Goal: Information Seeking & Learning: Understand process/instructions

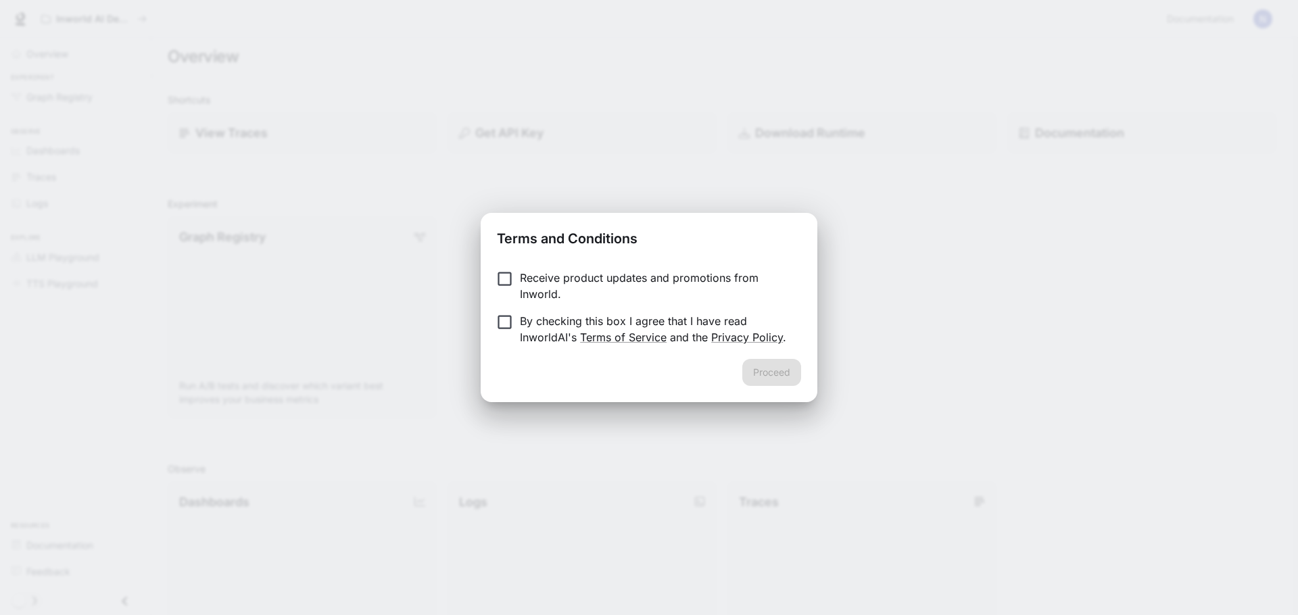
click at [547, 281] on p "Receive product updates and promotions from Inworld." at bounding box center [655, 286] width 270 height 32
click at [530, 327] on p "By checking this box I agree that I have read InworldAI's Terms of Service and …" at bounding box center [655, 329] width 270 height 32
click at [779, 363] on button "Proceed" at bounding box center [771, 372] width 59 height 27
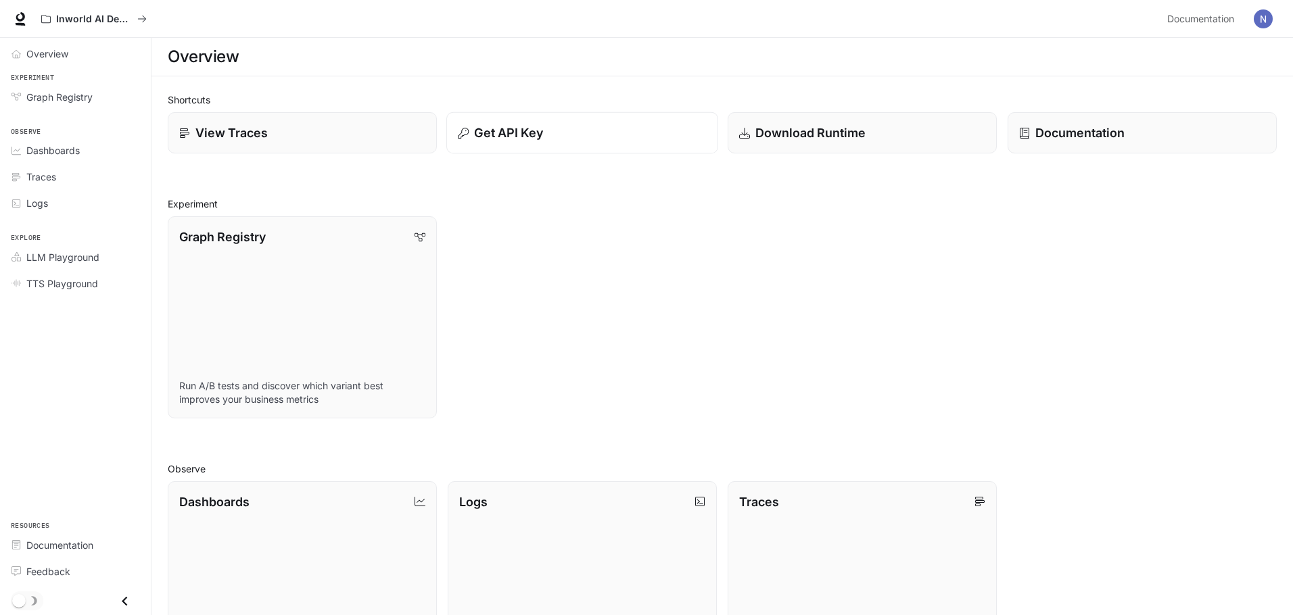
click at [547, 128] on div "Get API Key" at bounding box center [582, 133] width 249 height 18
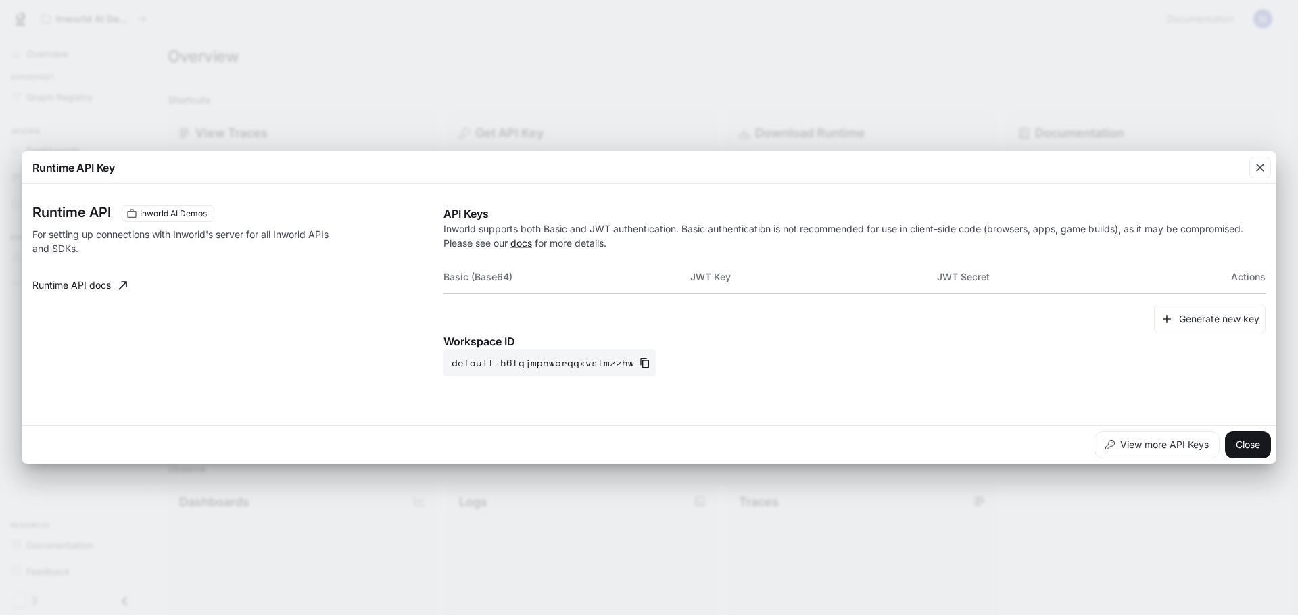
click at [562, 141] on div "Runtime API Key Runtime API Inworld AI Demos For setting up connections with In…" at bounding box center [649, 307] width 1298 height 615
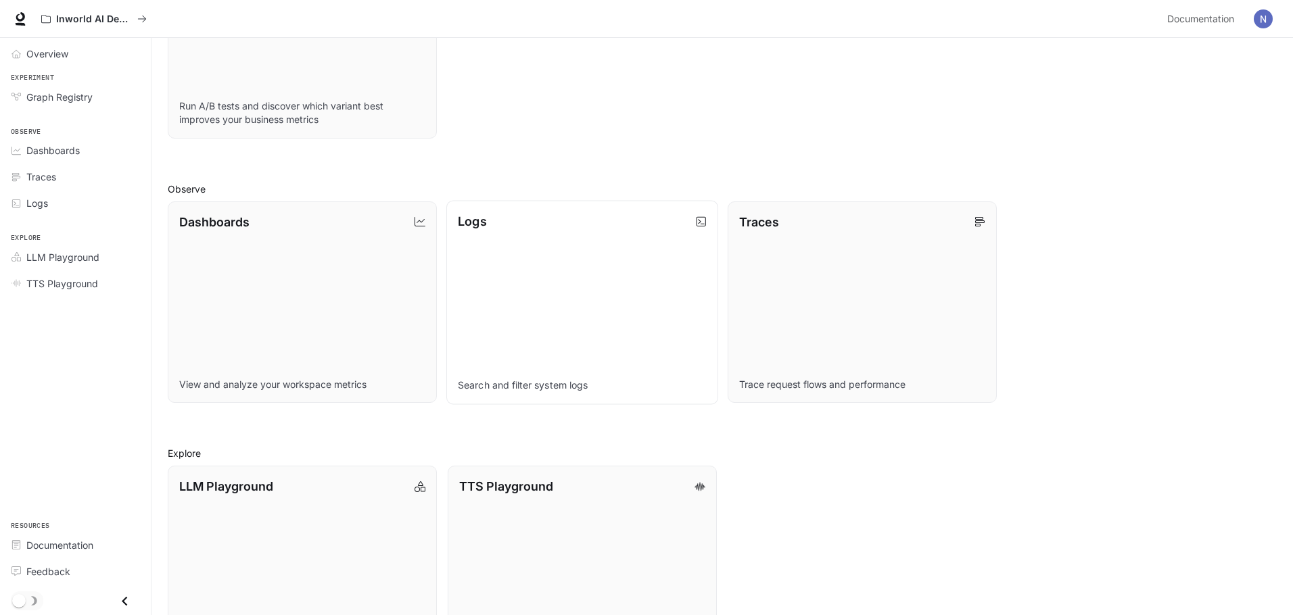
scroll to position [349, 0]
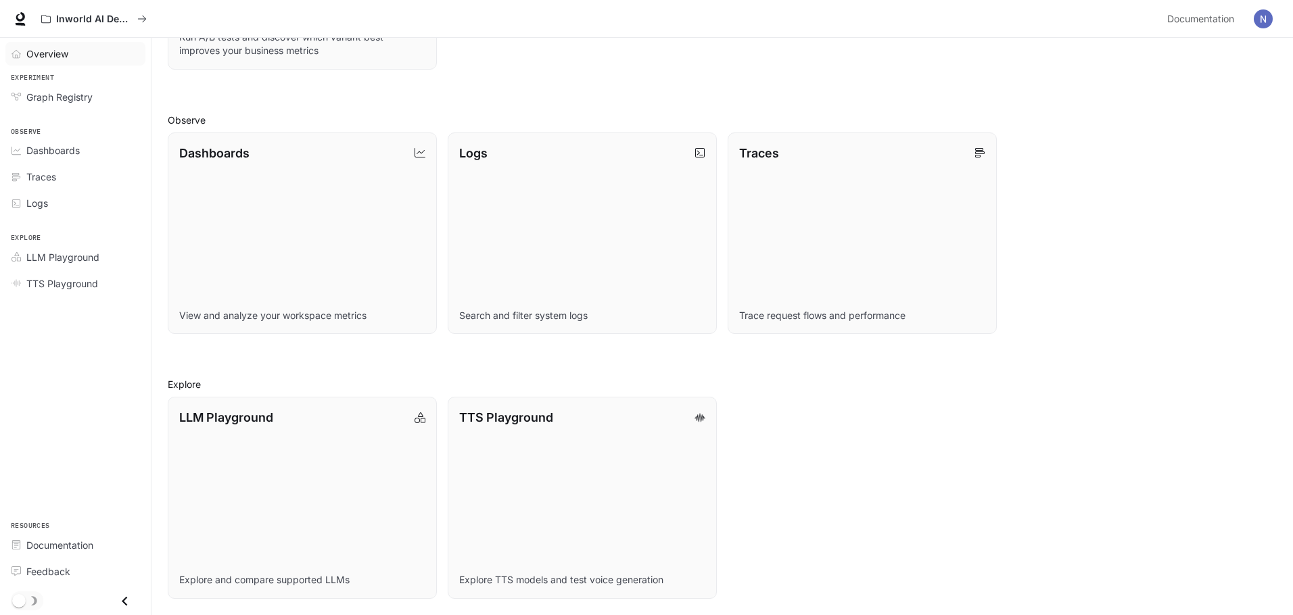
click at [24, 54] on span "Overview" at bounding box center [18, 53] width 15 height 9
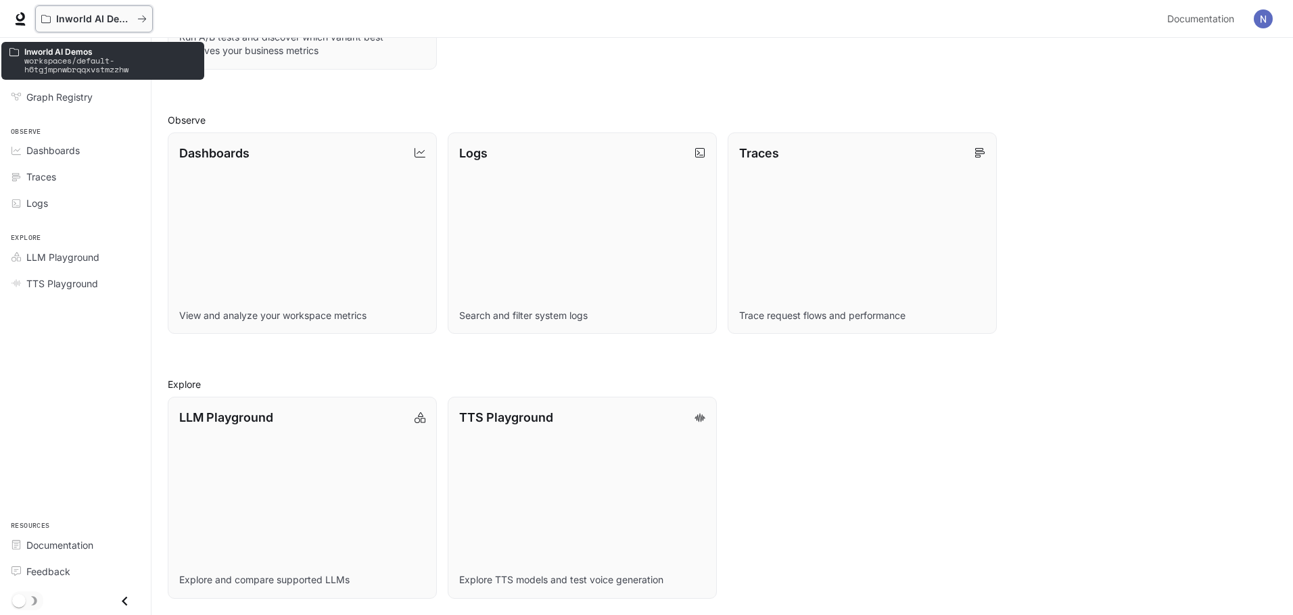
click at [120, 18] on p "Inworld AI Demos" at bounding box center [94, 19] width 76 height 11
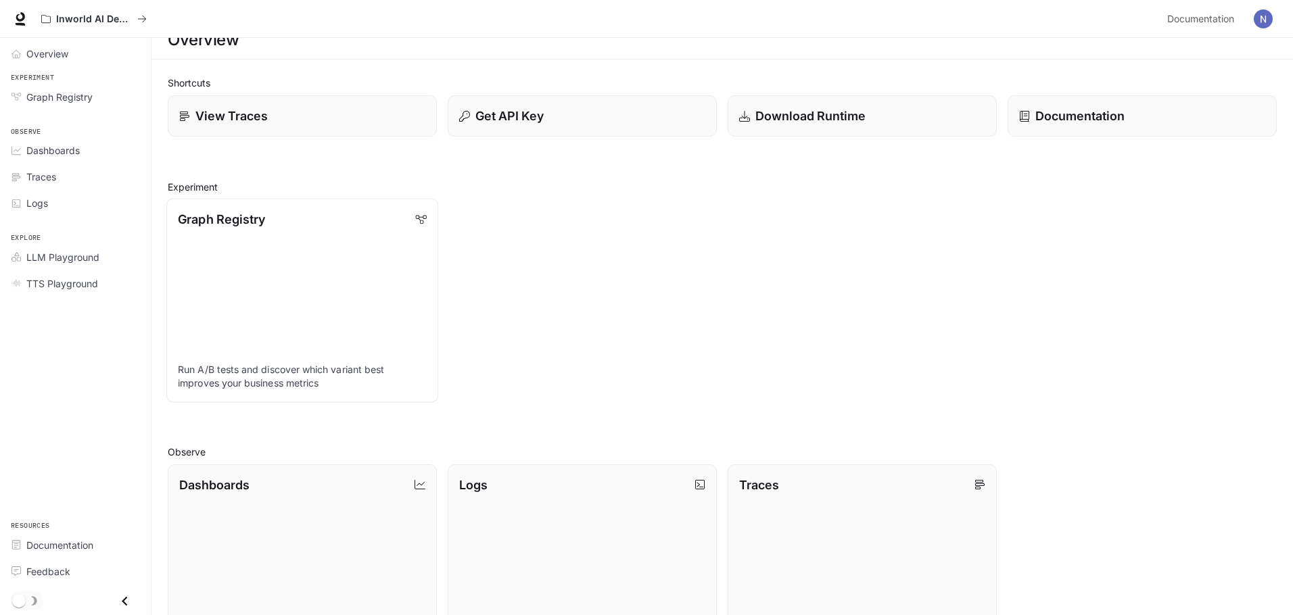
scroll to position [18, 0]
click at [24, 543] on span "Documentation" at bounding box center [18, 544] width 15 height 9
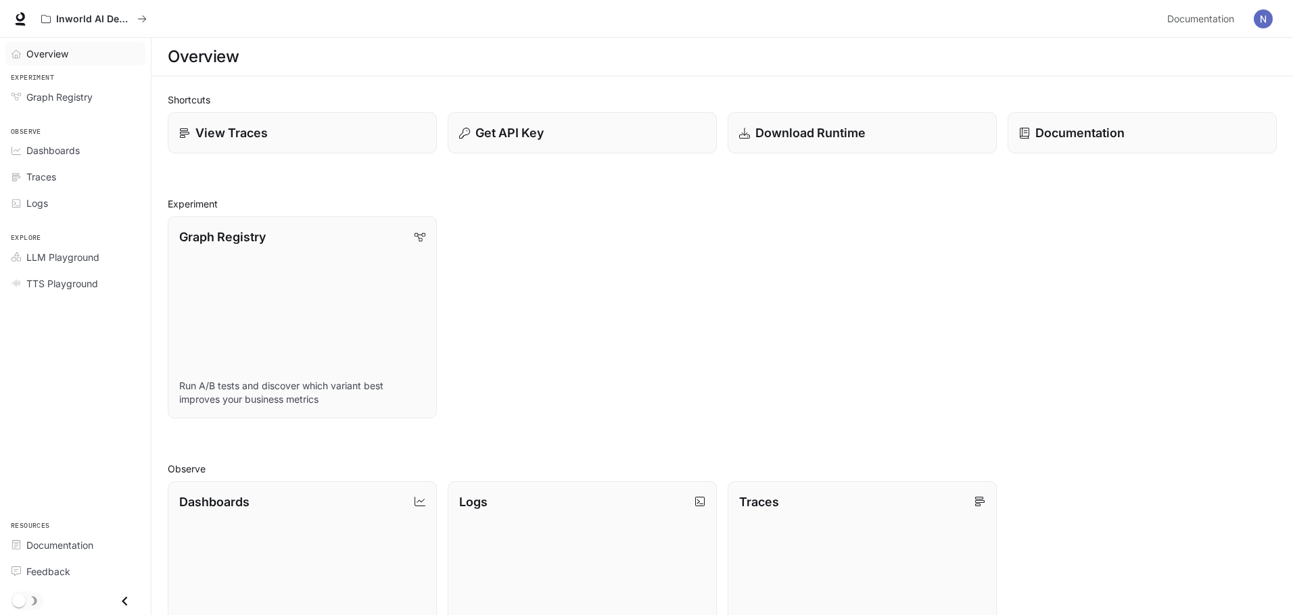
click at [62, 55] on span "Overview" at bounding box center [47, 54] width 42 height 14
click at [57, 153] on span "Dashboards" at bounding box center [52, 150] width 53 height 14
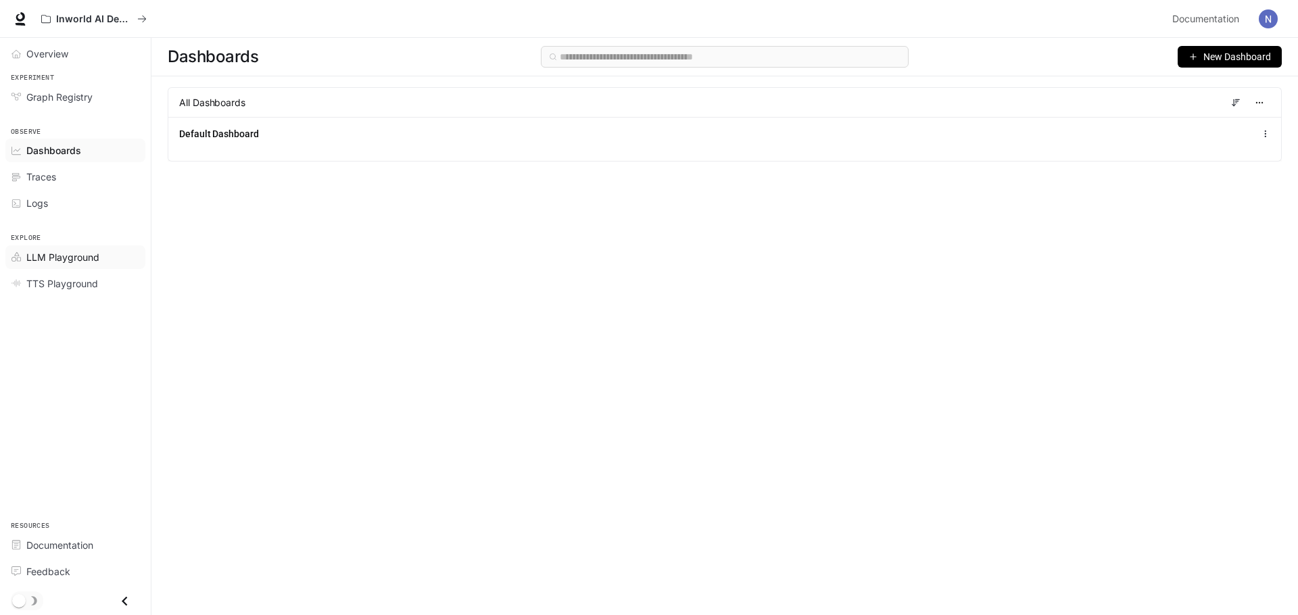
click at [85, 262] on span "LLM Playground" at bounding box center [62, 257] width 73 height 14
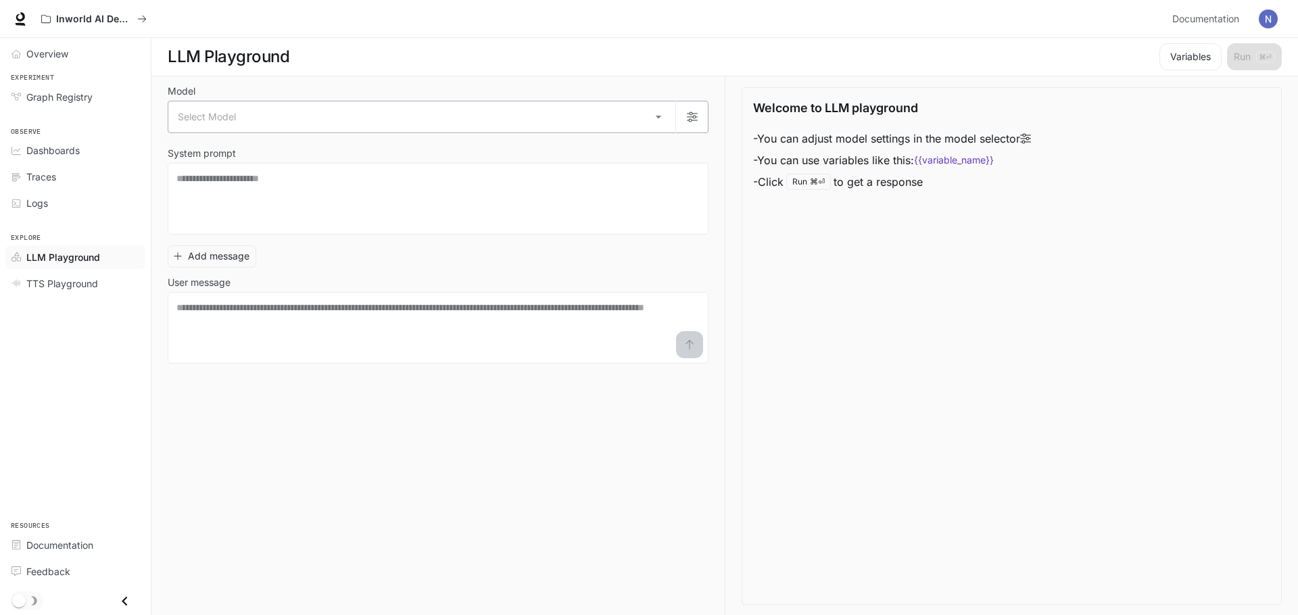
click at [477, 128] on body "Skip to main content Inworld AI Demos Documentation Documentation Portal Overvi…" at bounding box center [649, 308] width 1298 height 616
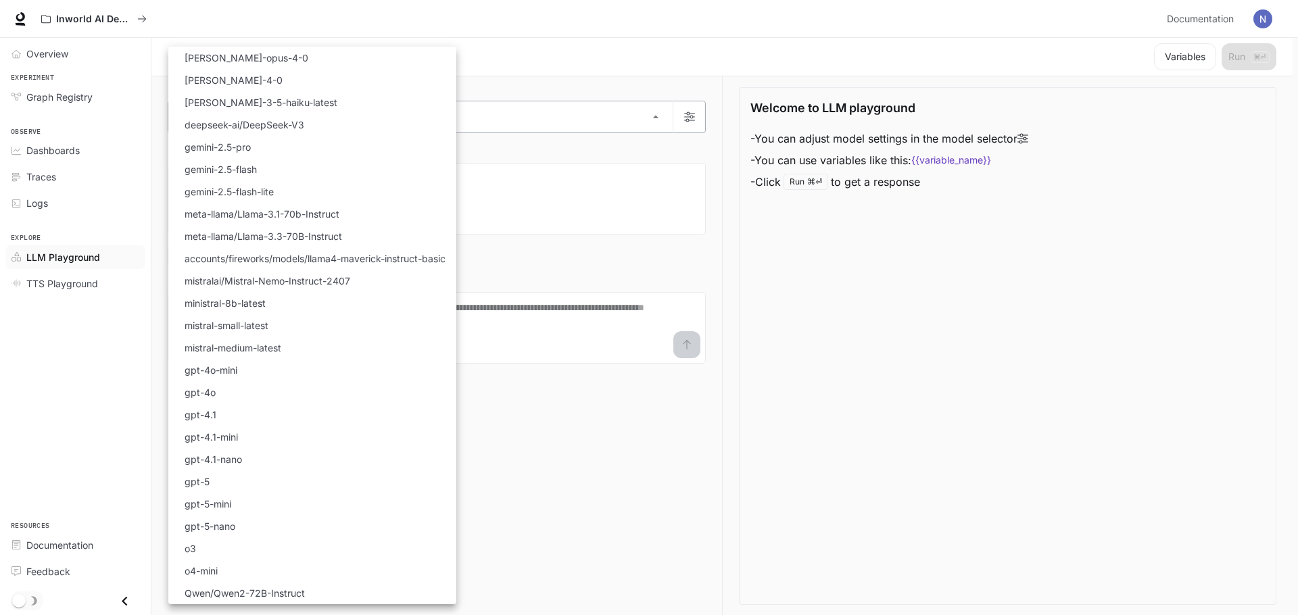
click at [477, 128] on div at bounding box center [649, 307] width 1298 height 615
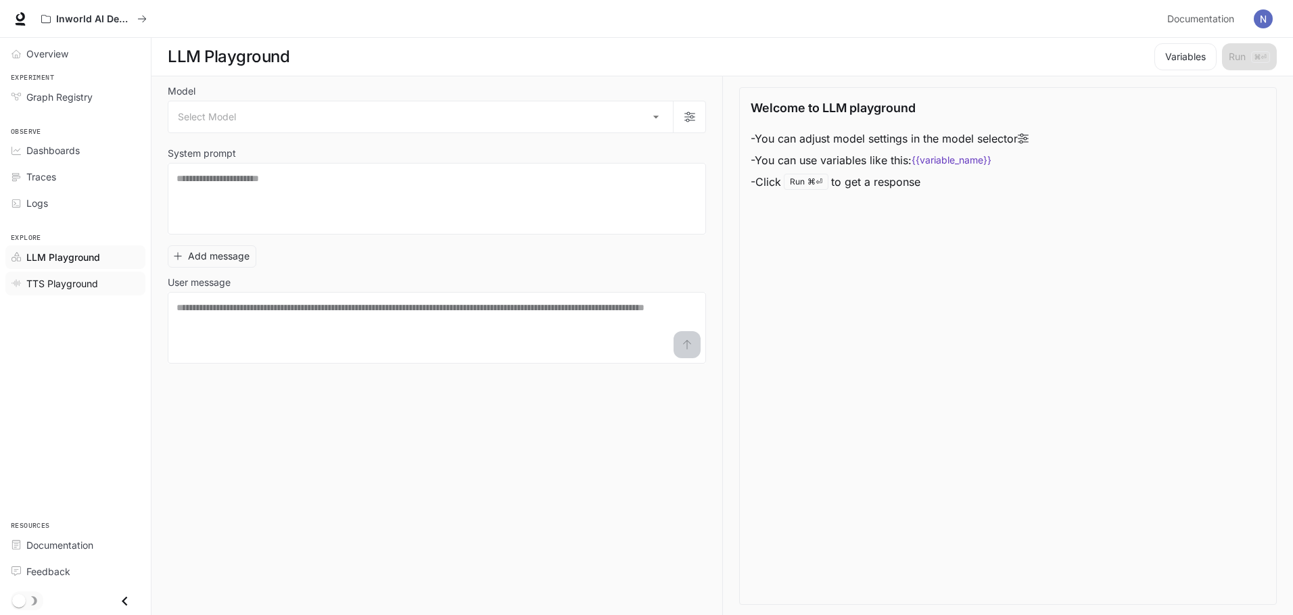
click at [59, 285] on span "TTS Playground" at bounding box center [62, 284] width 72 height 14
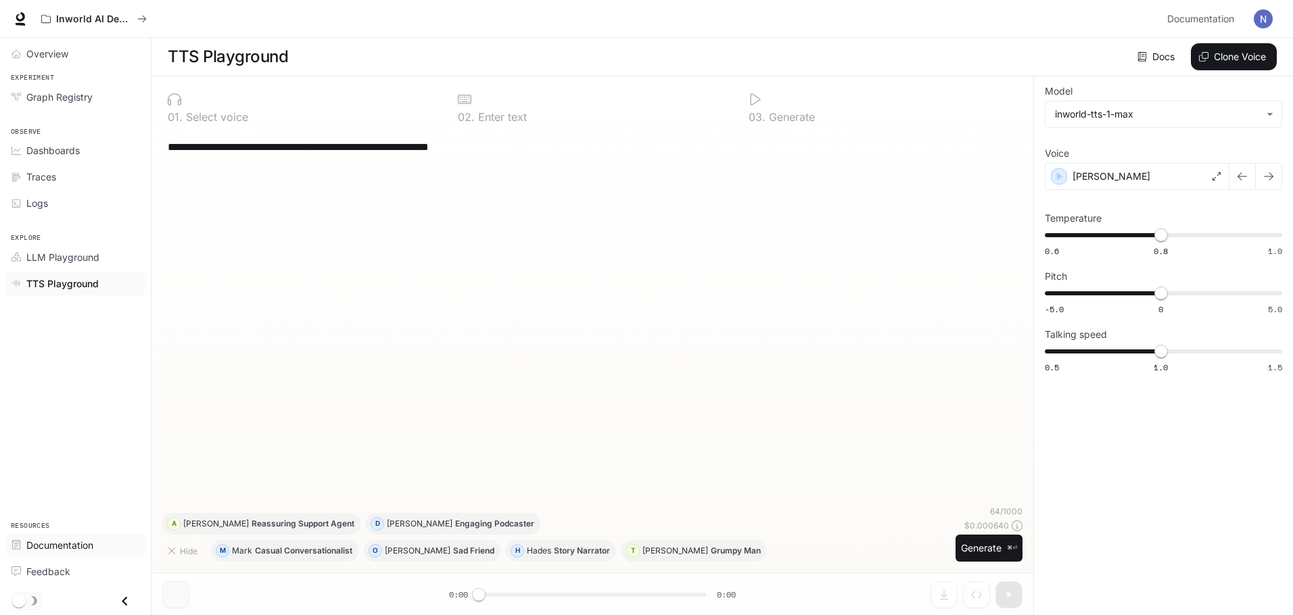
click at [48, 550] on span "Documentation" at bounding box center [59, 545] width 67 height 14
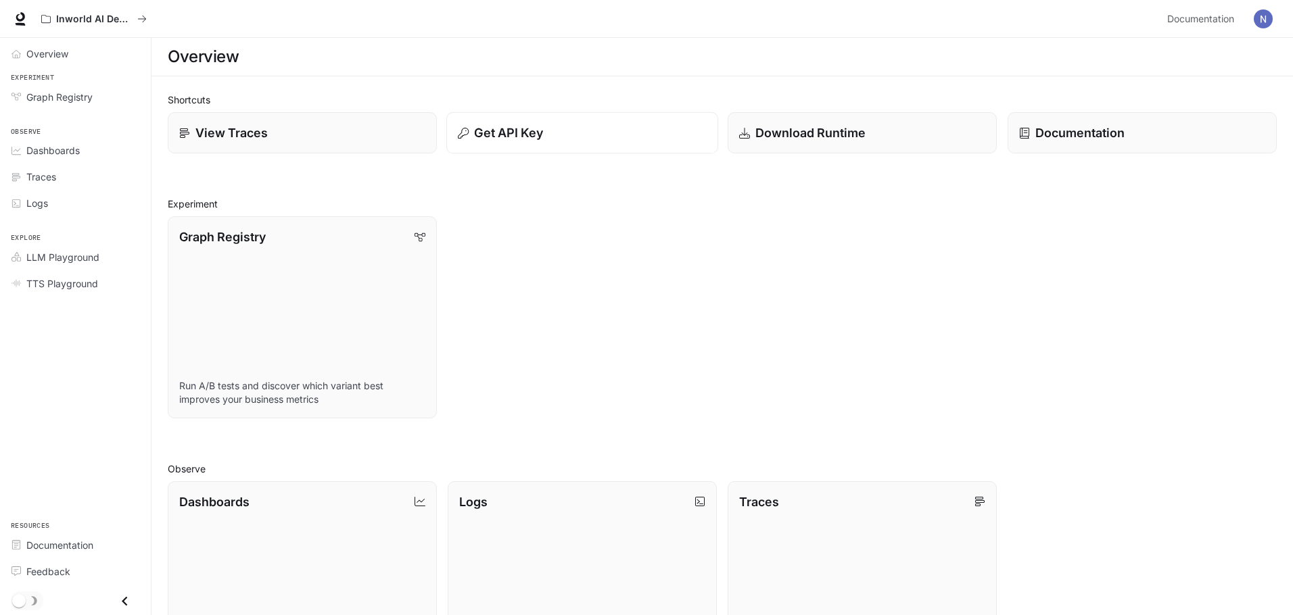
click at [571, 150] on button "Get API Key" at bounding box center [582, 133] width 272 height 42
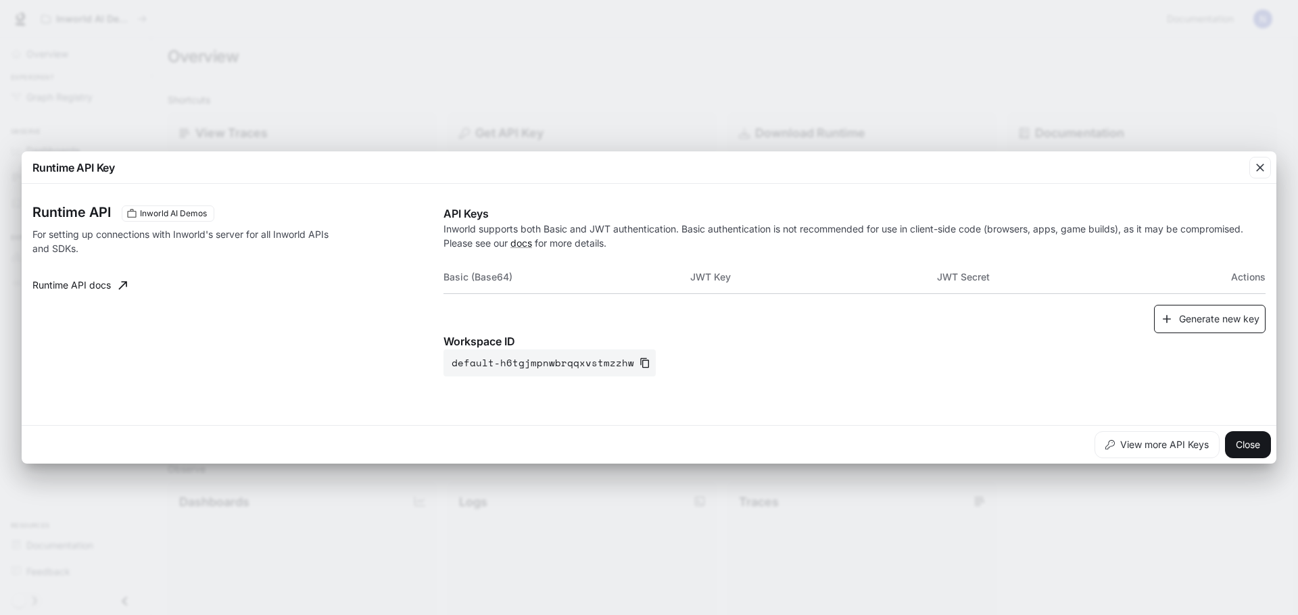
click at [1185, 321] on button "Generate new key" at bounding box center [1210, 319] width 112 height 29
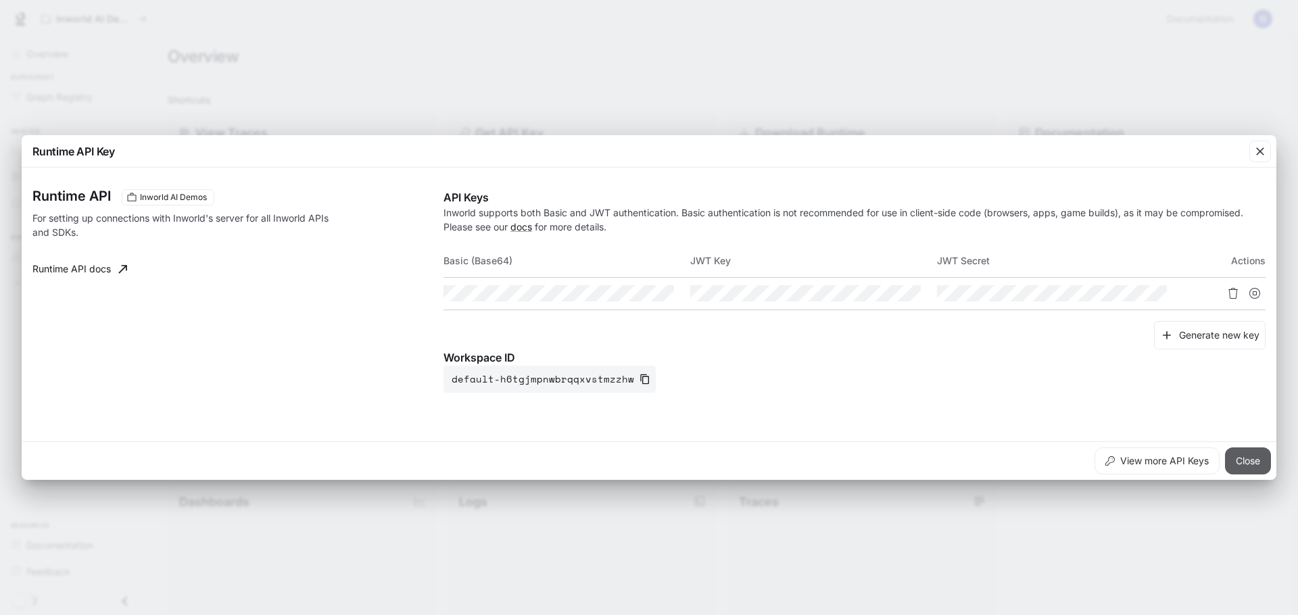
drag, startPoint x: 1232, startPoint y: 452, endPoint x: 1099, endPoint y: 380, distance: 151.6
click at [1232, 452] on button "Close" at bounding box center [1248, 461] width 46 height 27
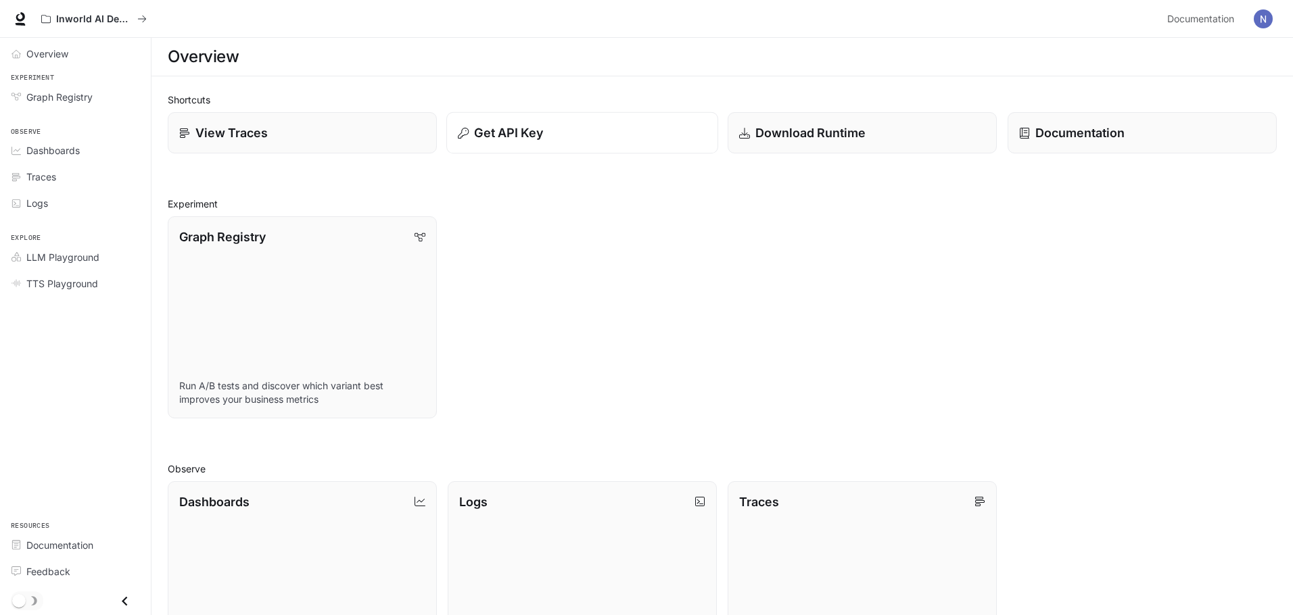
click at [604, 137] on div "Get API Key" at bounding box center [582, 133] width 249 height 18
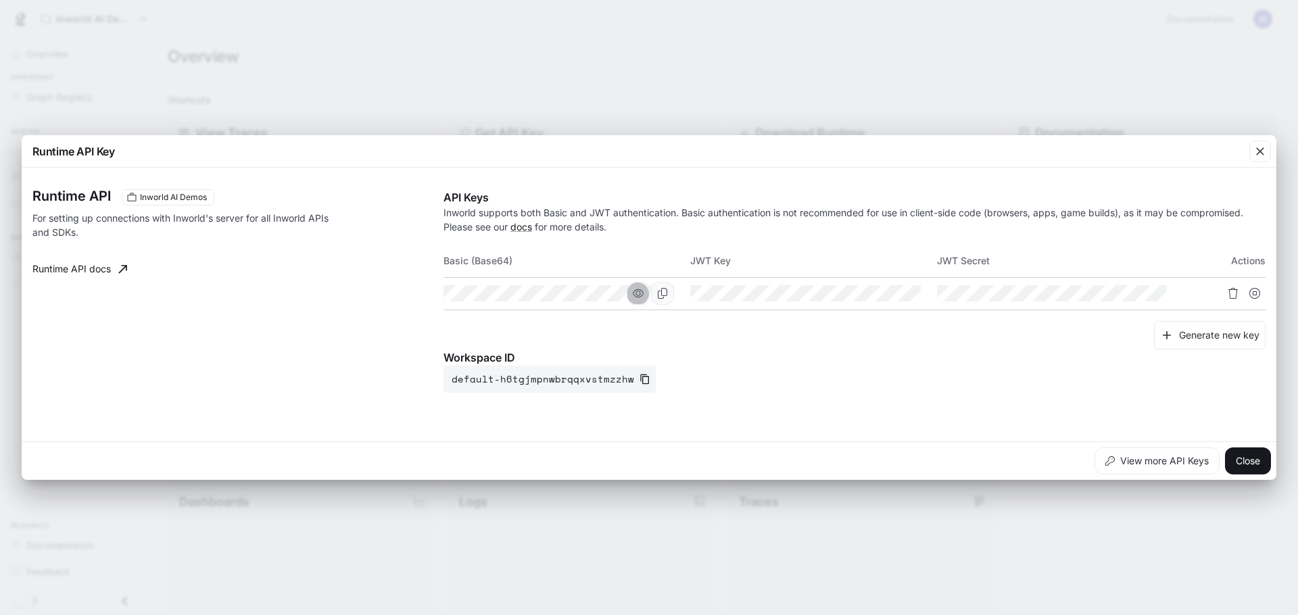
click at [644, 295] on button "button" at bounding box center [638, 293] width 23 height 23
click at [647, 295] on button "button" at bounding box center [638, 293] width 23 height 23
click at [661, 295] on icon "Copy Basic (Base64)" at bounding box center [662, 293] width 9 height 11
click at [543, 107] on div "Runtime API Key Runtime API Inworld AI Demos For setting up connections with In…" at bounding box center [649, 307] width 1298 height 615
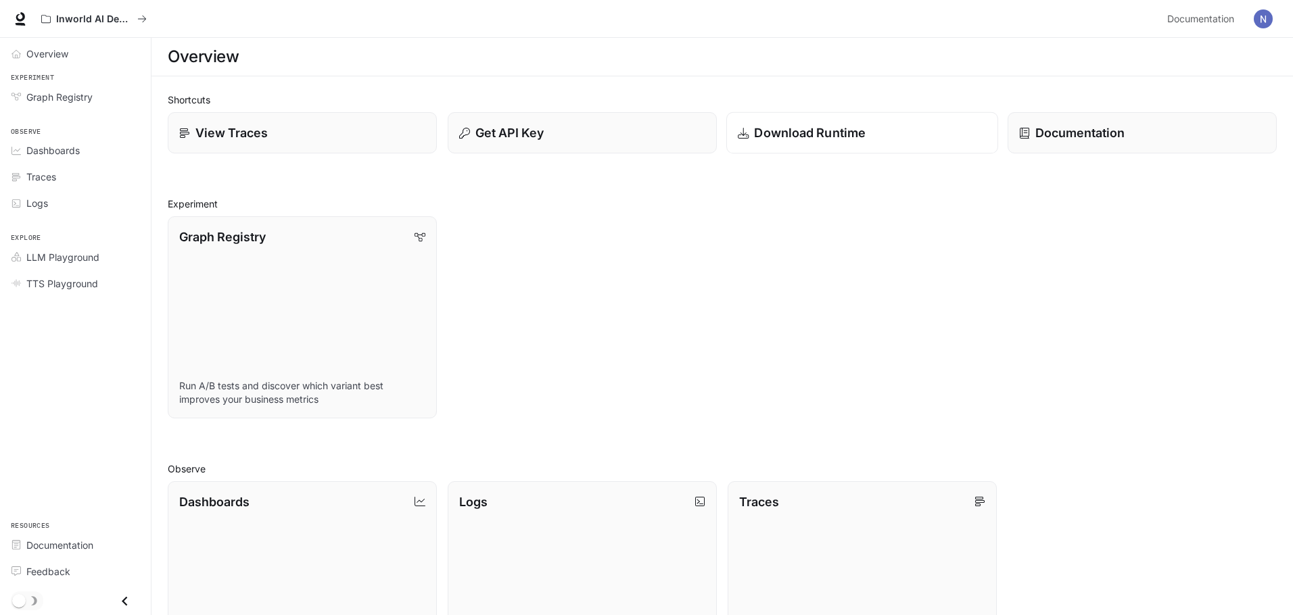
click at [894, 135] on div "Download Runtime" at bounding box center [862, 133] width 249 height 18
click at [780, 131] on p "Download Runtime" at bounding box center [810, 133] width 112 height 18
